Goal: Complete application form

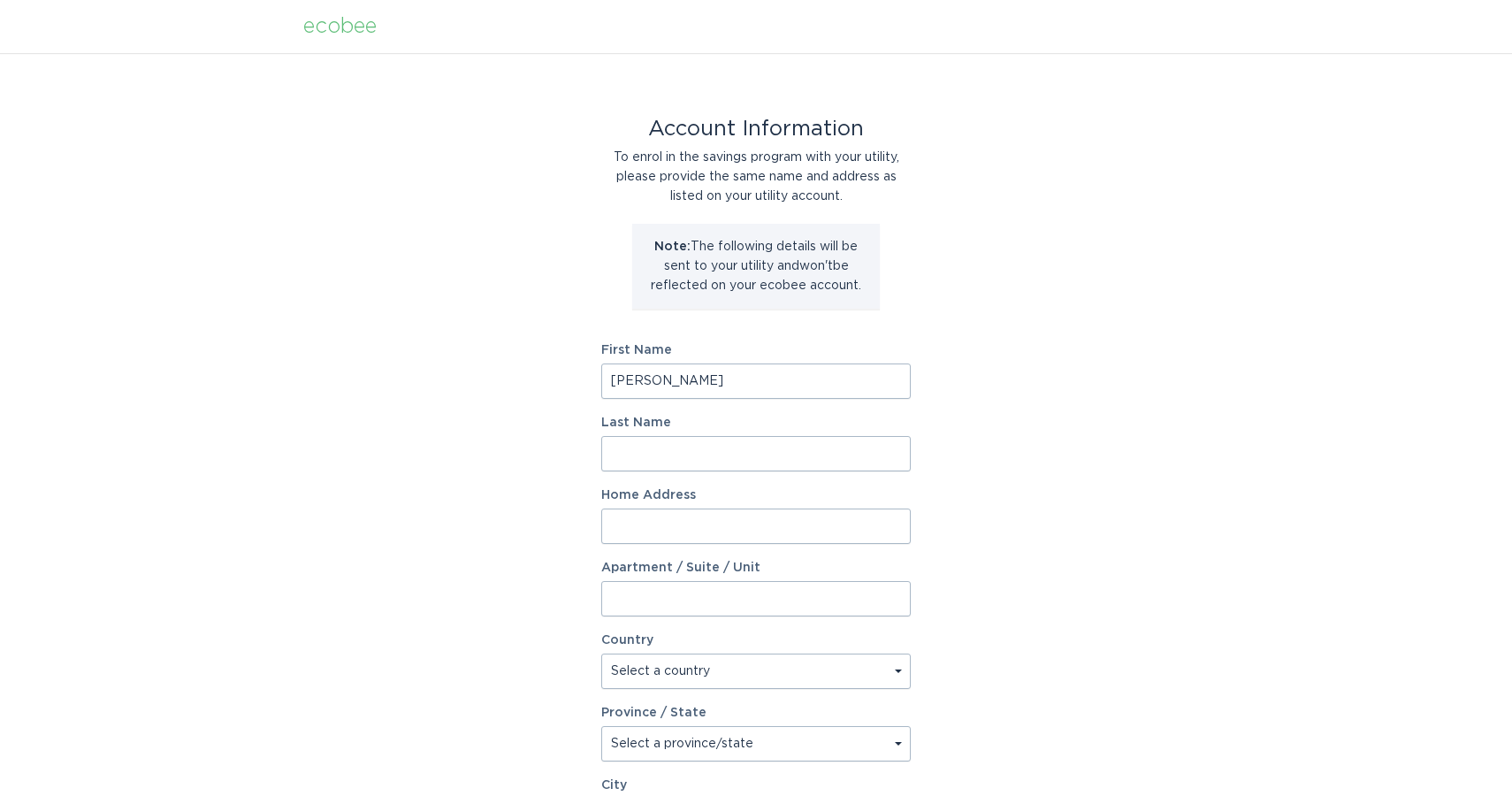
type input "[PERSON_NAME]"
click at [452, 489] on div "Account Information To enrol in the savings program with your utility, please p…" at bounding box center [756, 541] width 1512 height 977
type input "[STREET_ADDRESS][PERSON_NAME]"
click at [420, 578] on div "Account Information To enrol in the savings program with your utility, please p…" at bounding box center [756, 541] width 1512 height 977
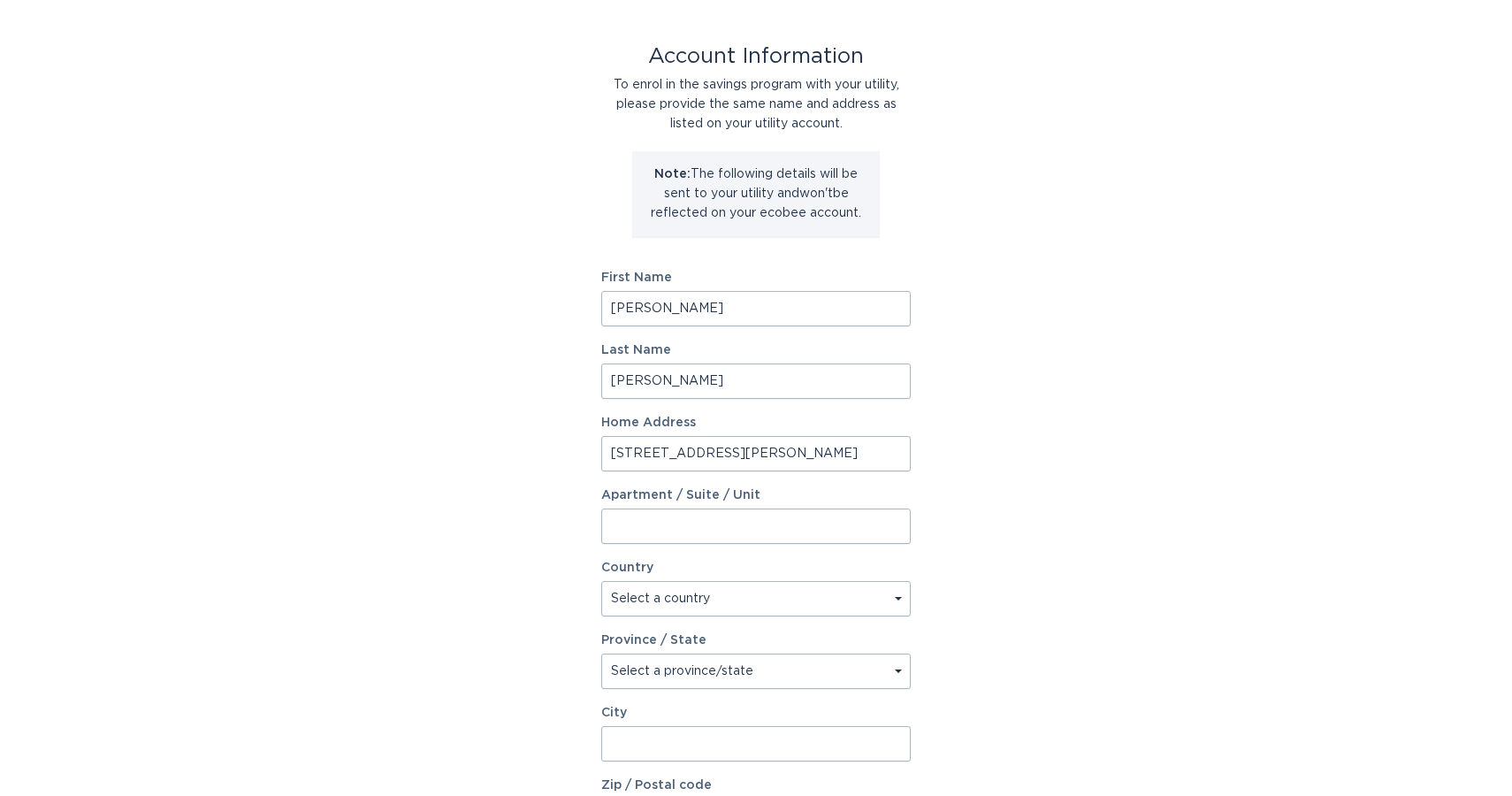
scroll to position [85, 0]
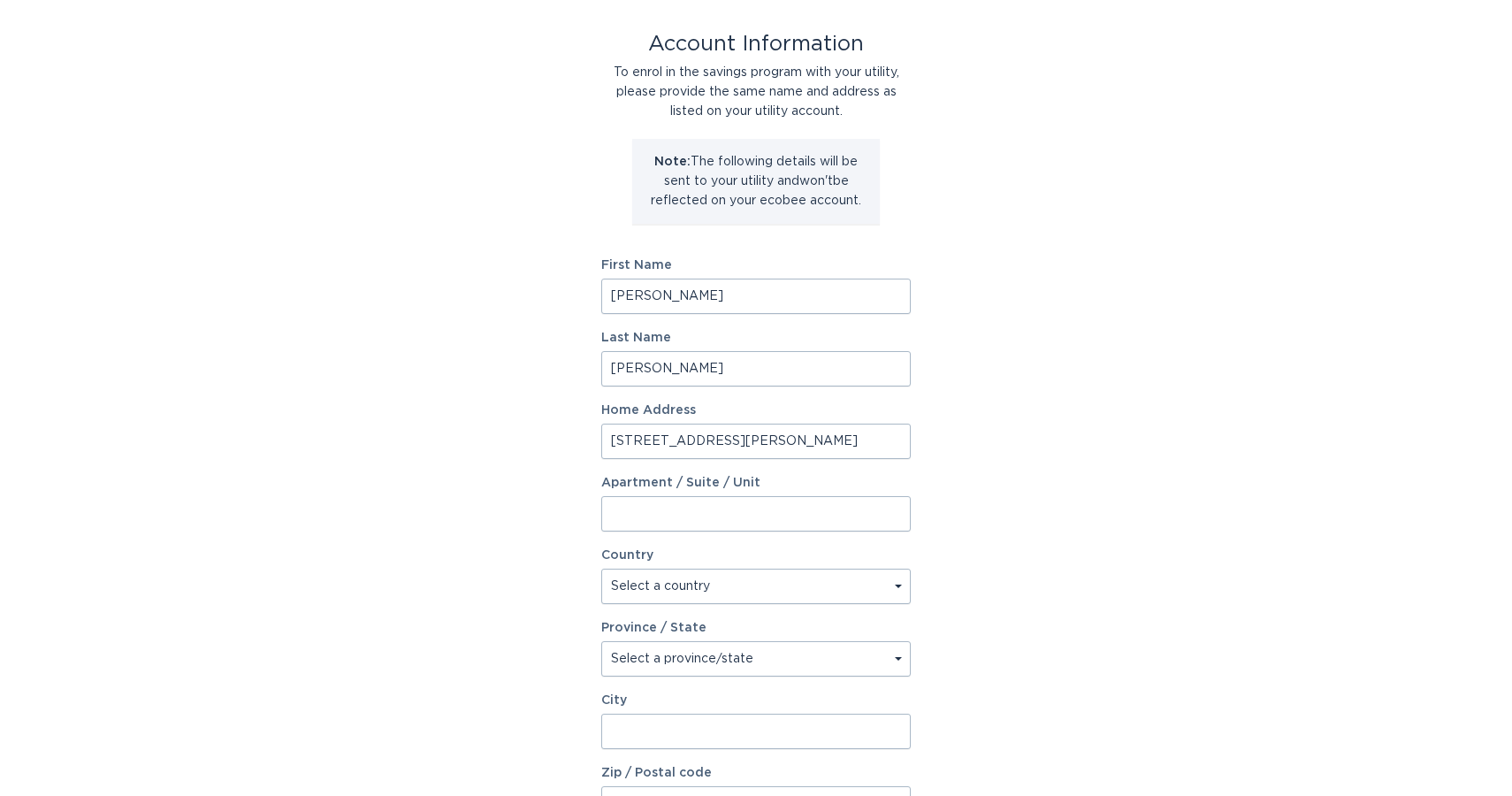
select select "US"
select select "NC"
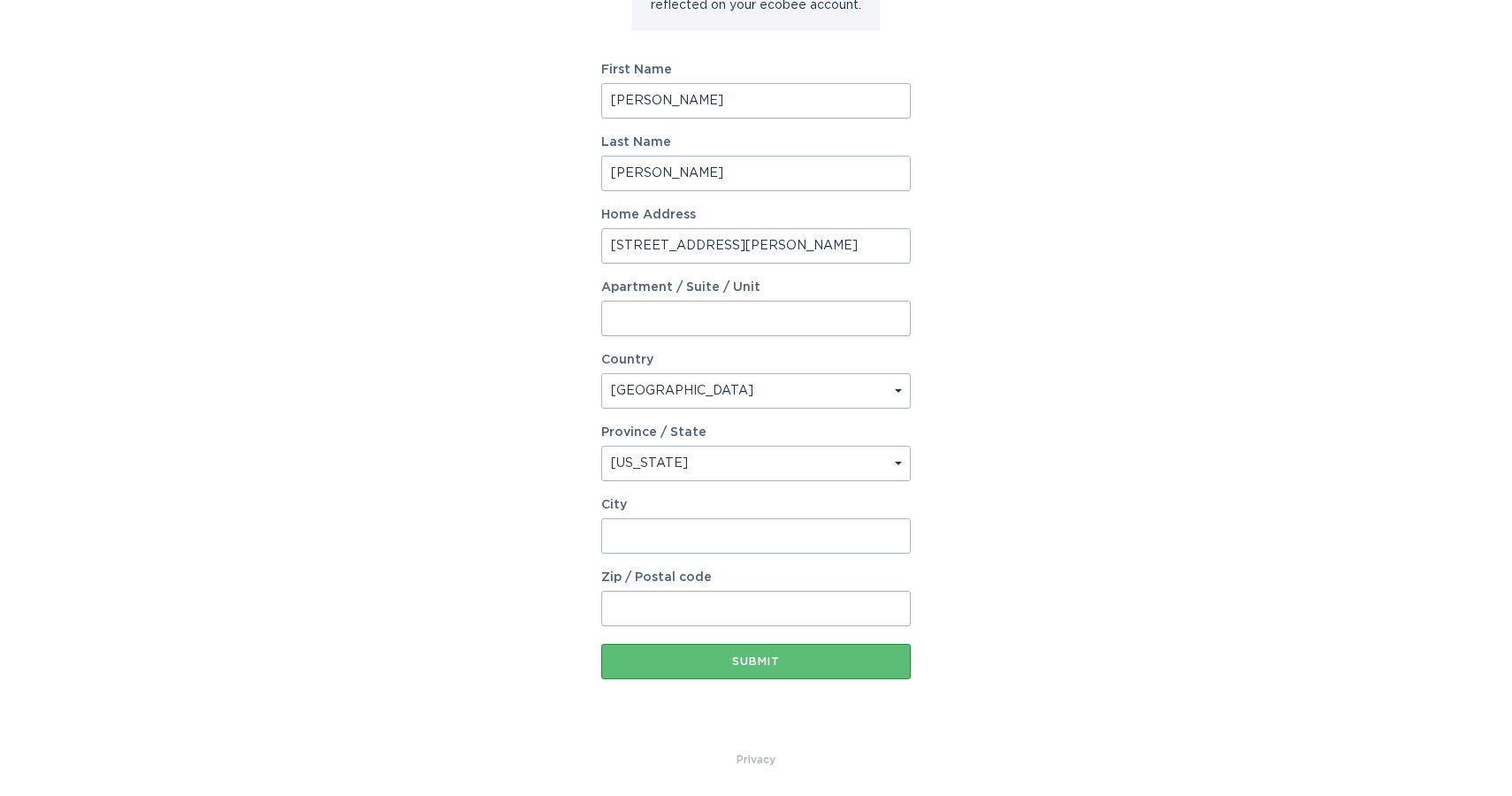
scroll to position [280, 0]
click at [688, 533] on input "28382" at bounding box center [756, 535] width 309 height 35
type input "[GEOGRAPHIC_DATA]"
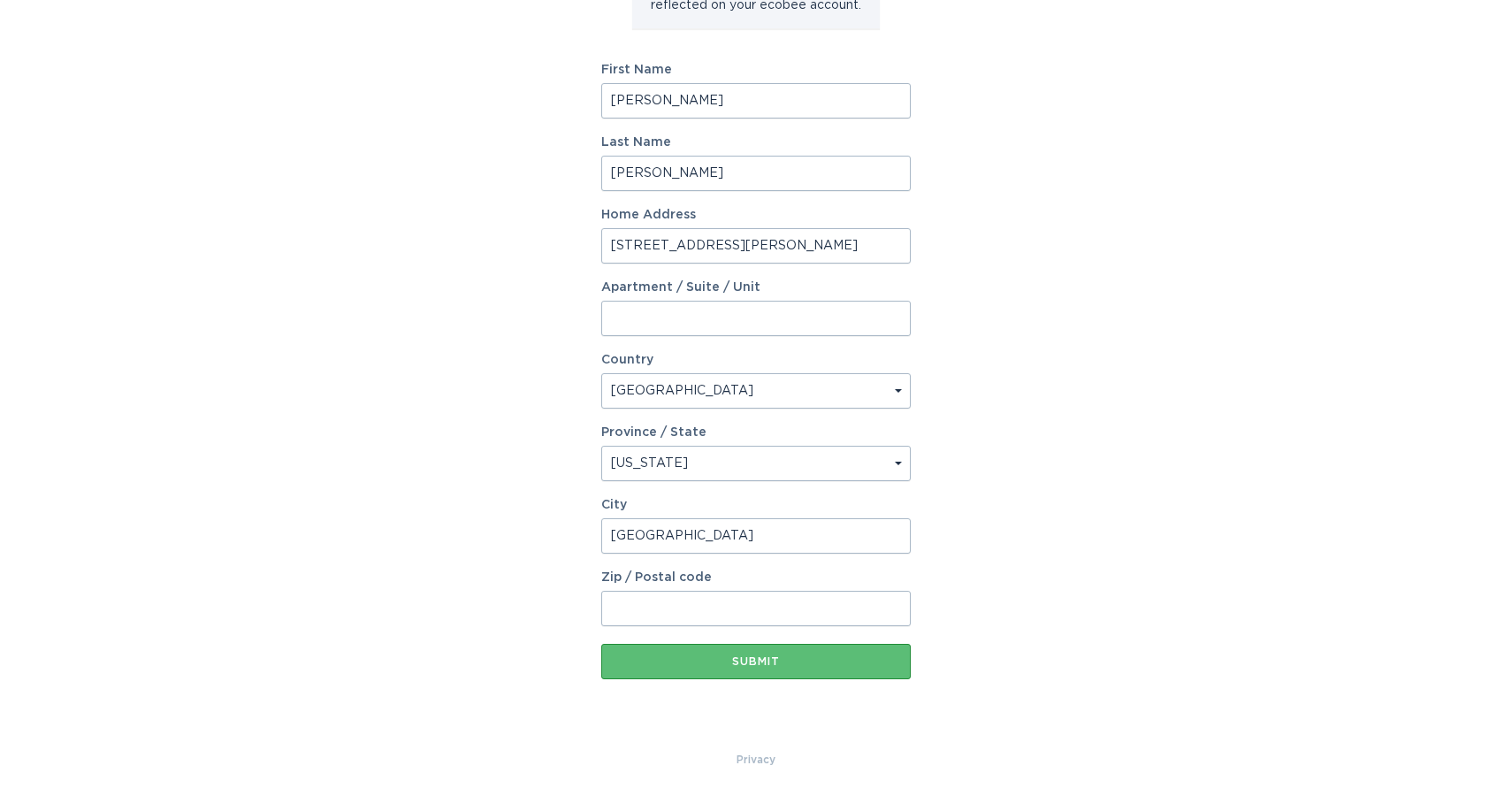
click at [535, 561] on div "Account Information To enrol in the savings program with your utility, please p…" at bounding box center [756, 261] width 1512 height 977
type input "28382"
click at [1148, 617] on div "Account Information To enrol in the savings program with your utility, please p…" at bounding box center [756, 261] width 1512 height 977
click at [752, 655] on button "Submit" at bounding box center [756, 660] width 309 height 35
